Goal: Navigation & Orientation: Find specific page/section

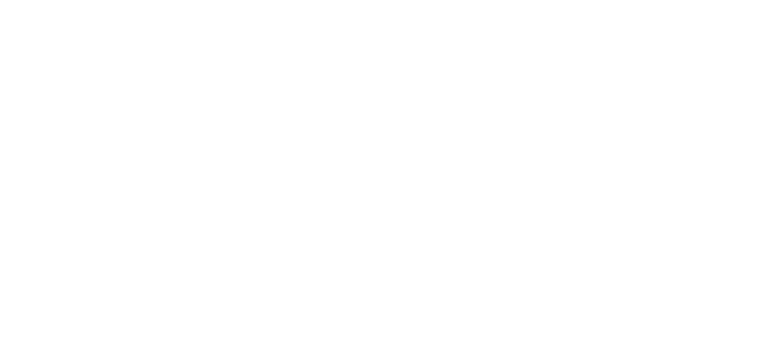
click at [484, 0] on html at bounding box center [379, 0] width 758 height 0
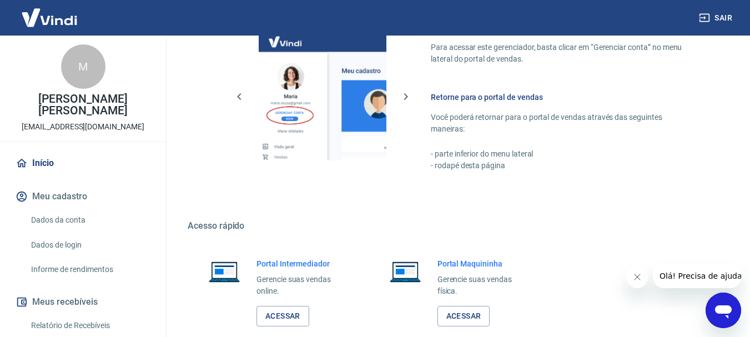
scroll to position [574, 0]
